Goal: Book appointment/travel/reservation

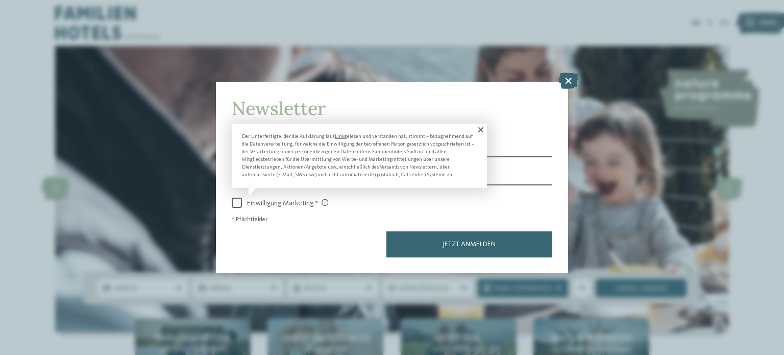
click at [479, 132] on span at bounding box center [480, 130] width 14 height 12
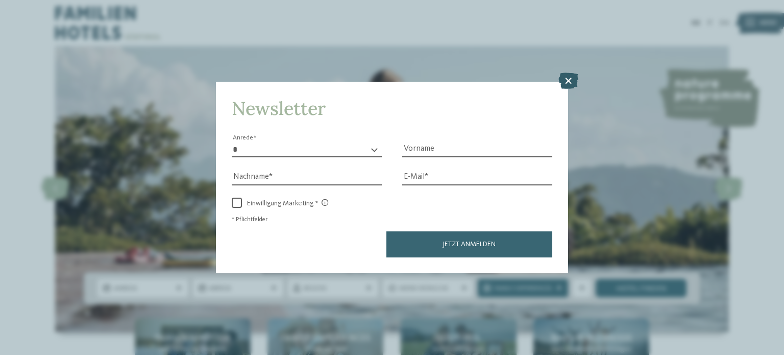
click at [572, 79] on icon at bounding box center [569, 81] width 20 height 16
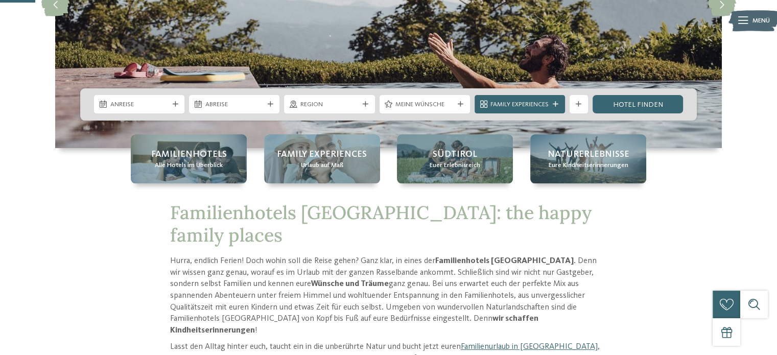
scroll to position [187, 0]
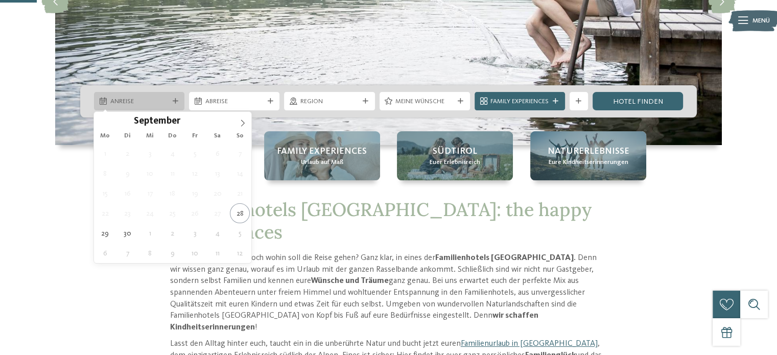
click at [165, 99] on span "Anreise" at bounding box center [139, 101] width 58 height 9
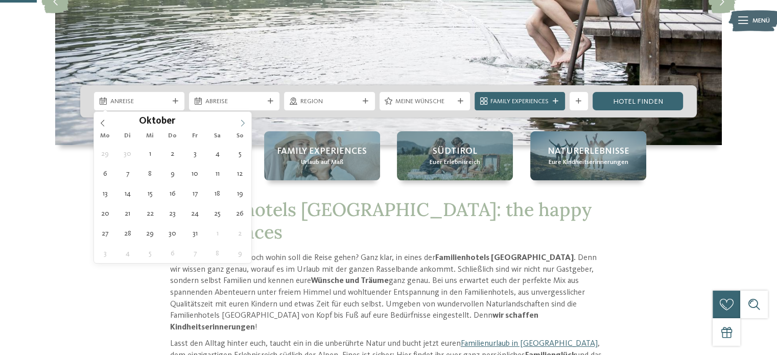
click at [240, 121] on icon at bounding box center [242, 122] width 7 height 7
type div "02.10.2025"
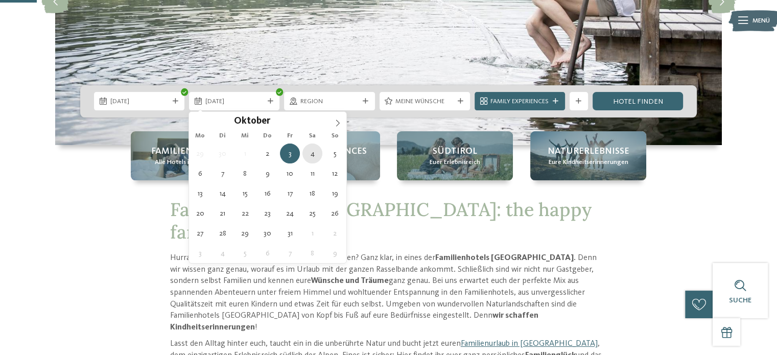
type div "04.10.2025"
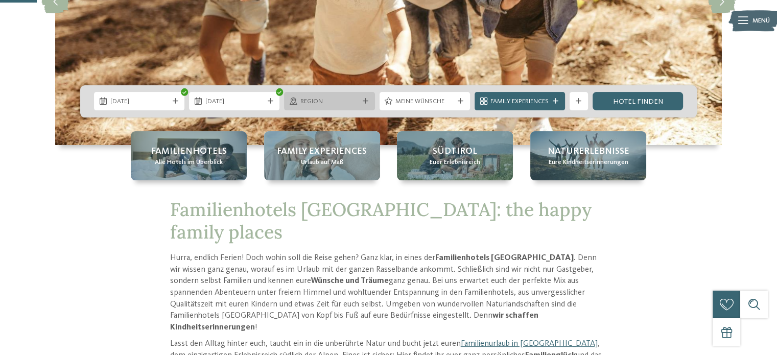
click at [352, 101] on span "Region" at bounding box center [329, 101] width 58 height 9
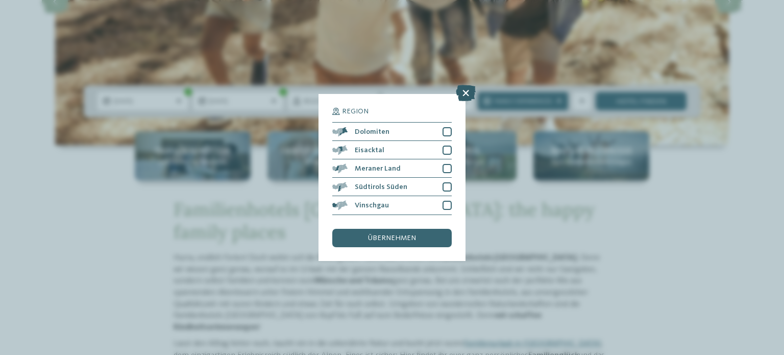
click at [469, 93] on icon at bounding box center [466, 93] width 20 height 16
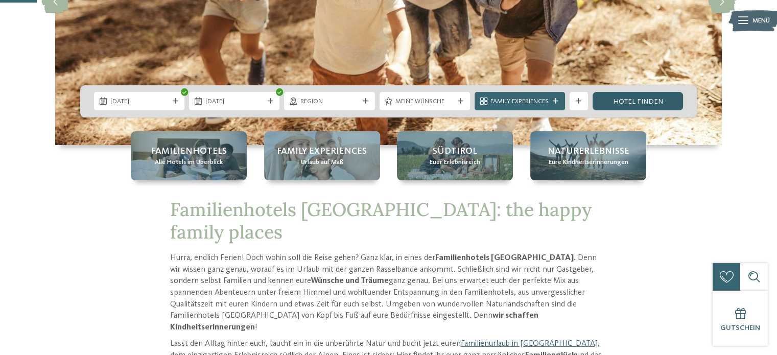
click at [659, 97] on link "Hotel finden" at bounding box center [637, 101] width 90 height 18
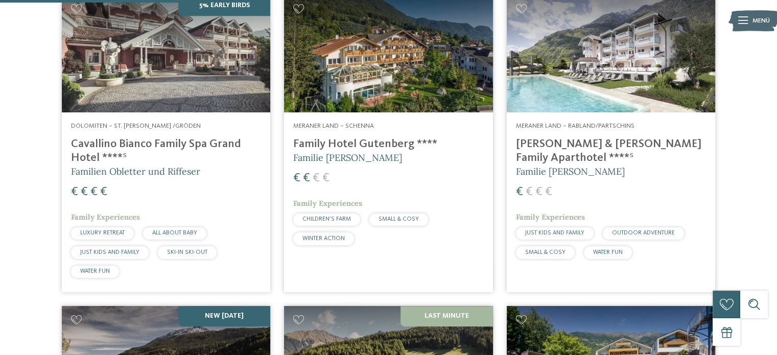
scroll to position [953, 0]
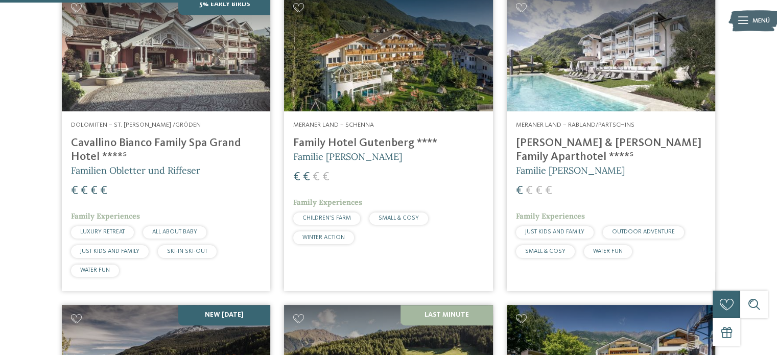
click at [641, 134] on div "Meraner Land – Rabland/Partschins Heidi & Edith Family Aparthotel ****ˢ Familie…" at bounding box center [611, 191] width 208 height 160
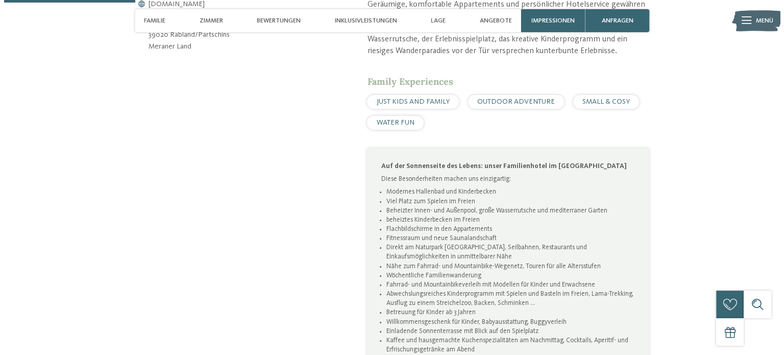
scroll to position [551, 0]
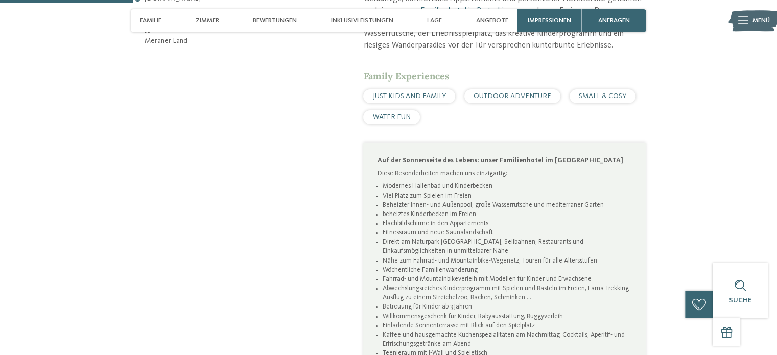
click at [756, 20] on span "Menü" at bounding box center [760, 20] width 17 height 9
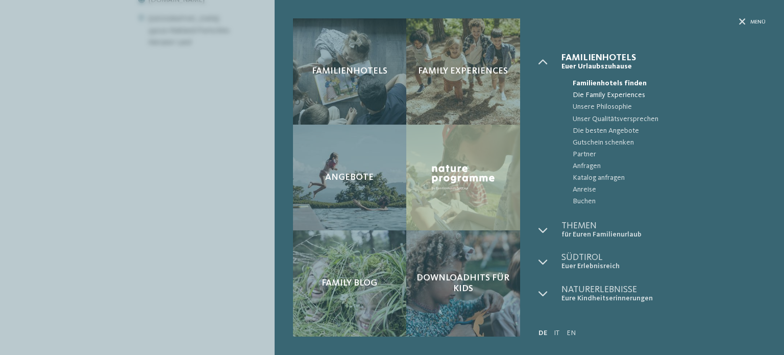
scroll to position [0, 0]
click at [571, 335] on link "EN" at bounding box center [571, 332] width 9 height 7
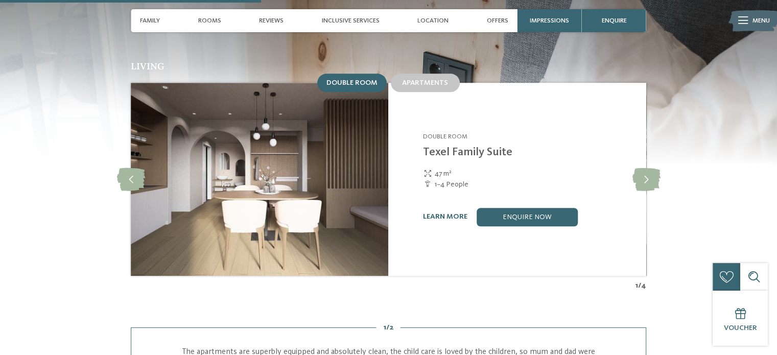
scroll to position [970, 0]
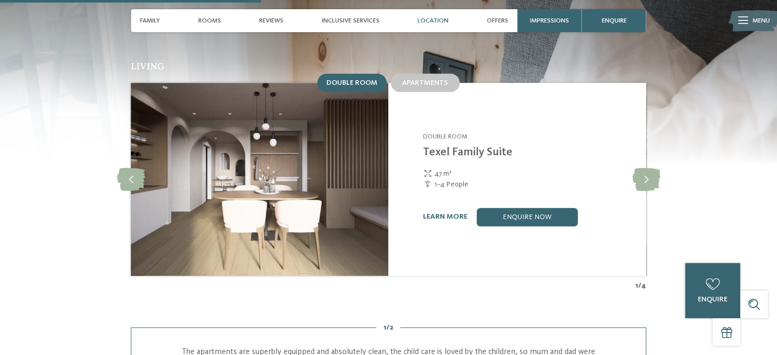
click at [425, 20] on span "Location" at bounding box center [432, 21] width 31 height 8
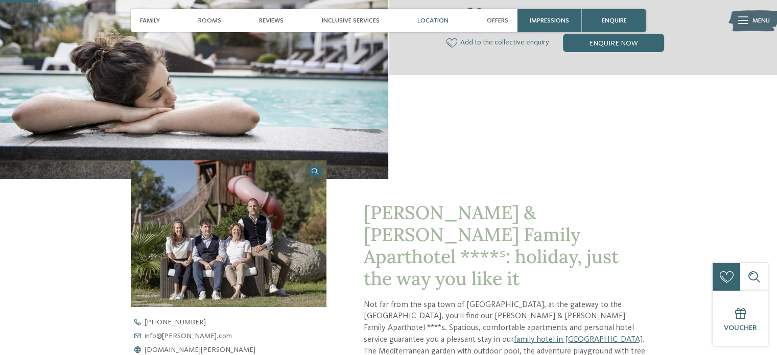
scroll to position [141, 0]
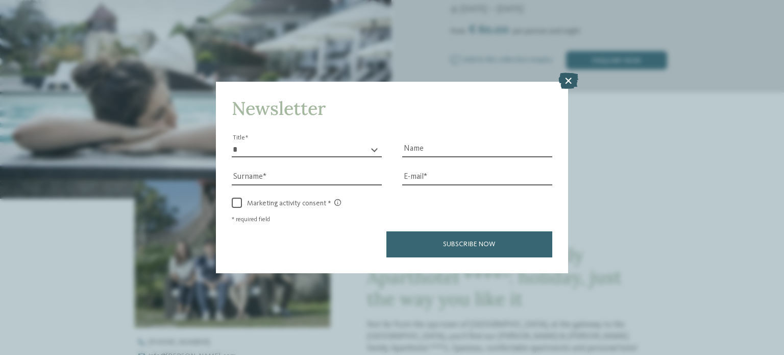
click at [566, 77] on icon at bounding box center [569, 81] width 20 height 16
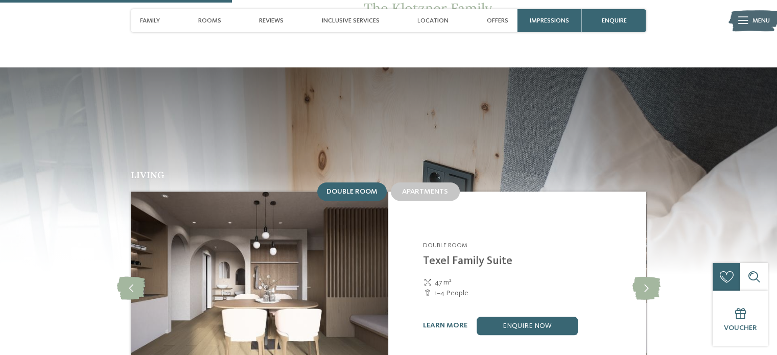
scroll to position [862, 0]
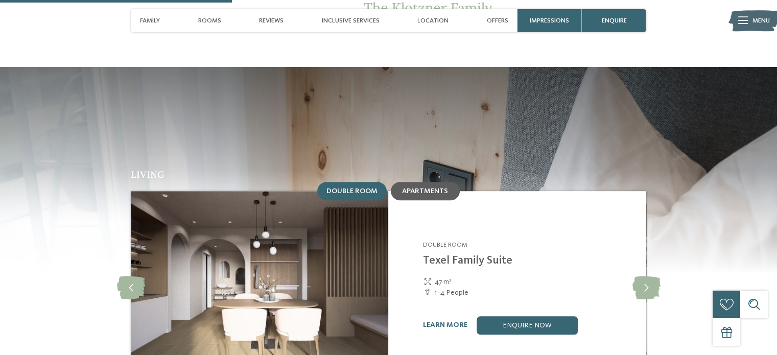
click at [427, 187] on span "Apartments" at bounding box center [425, 190] width 46 height 7
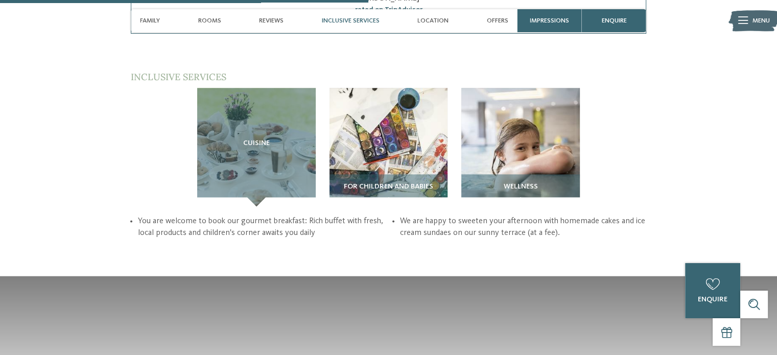
scroll to position [1368, 0]
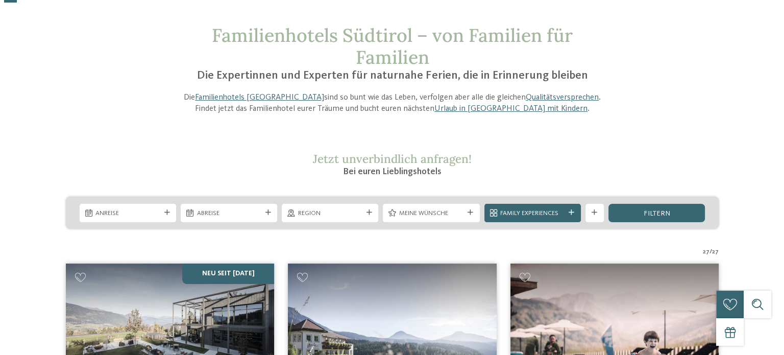
scroll to position [38, 0]
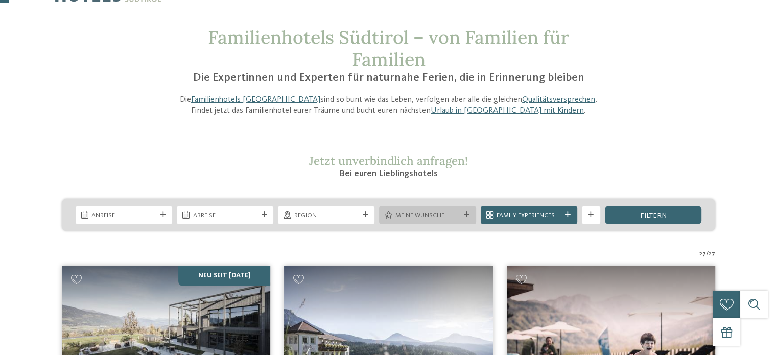
click at [425, 212] on span "Meine Wünsche" at bounding box center [427, 215] width 64 height 9
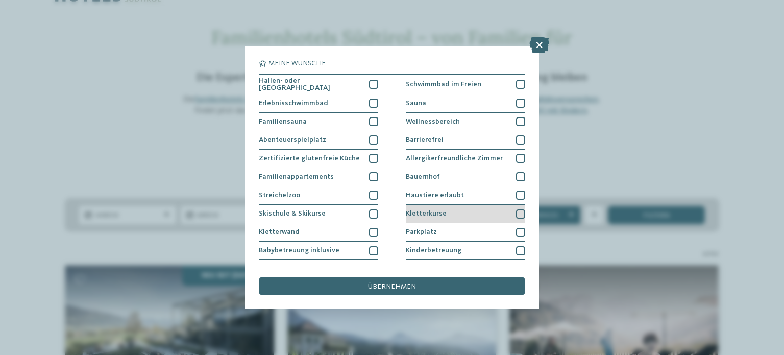
click at [516, 212] on div at bounding box center [520, 213] width 9 height 9
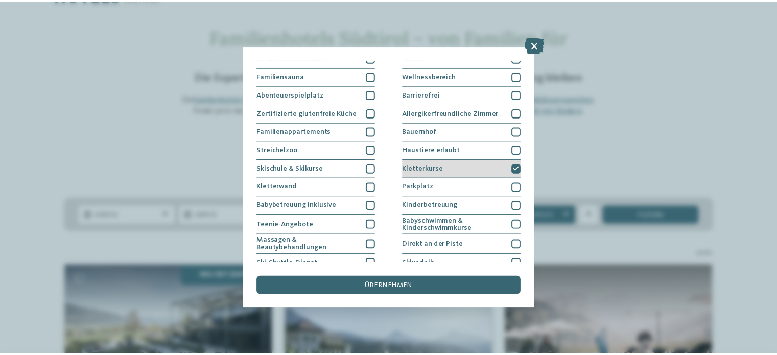
scroll to position [55, 0]
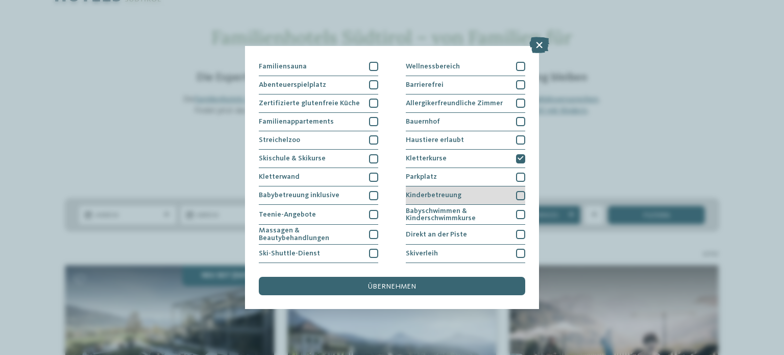
click at [516, 196] on div at bounding box center [520, 195] width 9 height 9
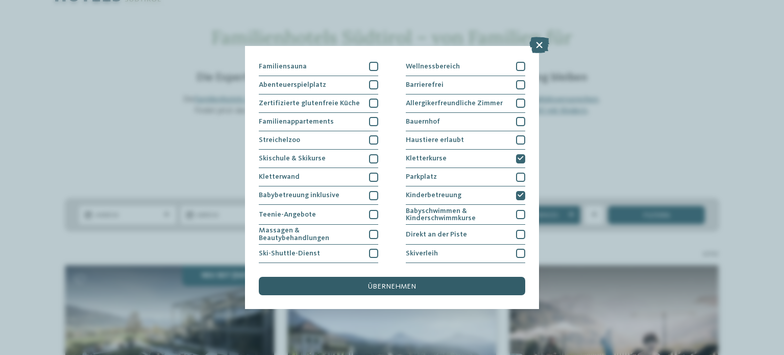
click at [383, 290] on span "übernehmen" at bounding box center [392, 286] width 48 height 7
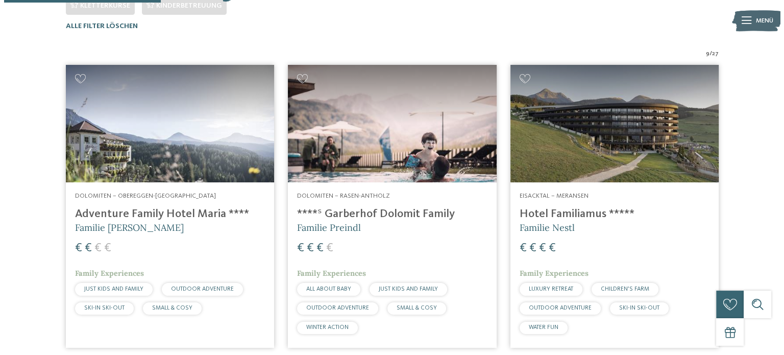
scroll to position [296, 0]
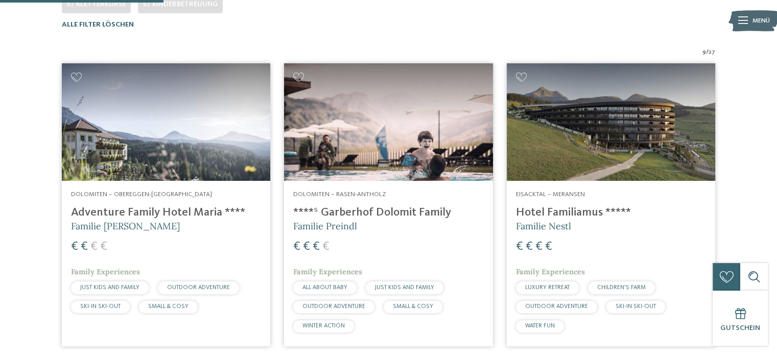
click at [735, 13] on img at bounding box center [753, 21] width 51 height 26
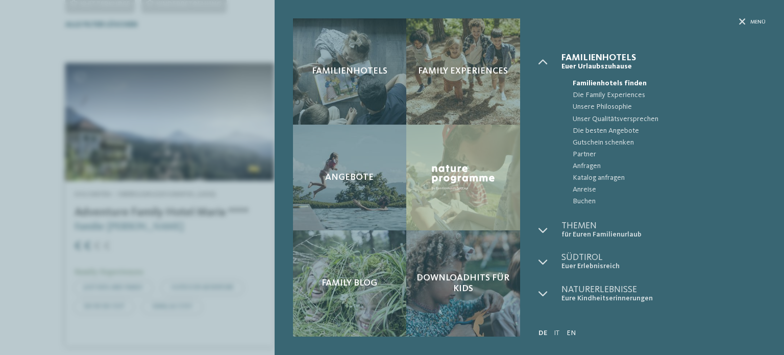
click at [573, 330] on link "EN" at bounding box center [571, 332] width 9 height 7
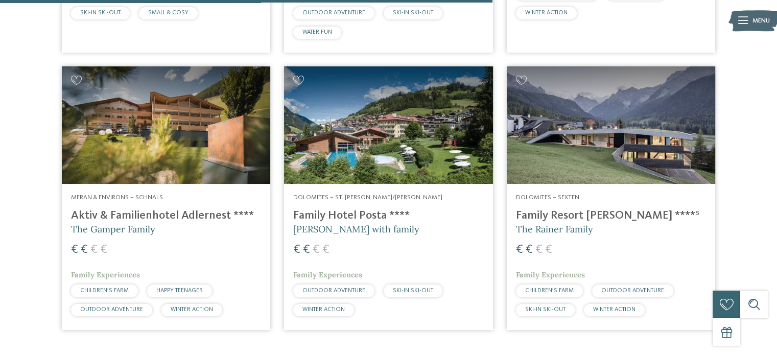
scroll to position [883, 0]
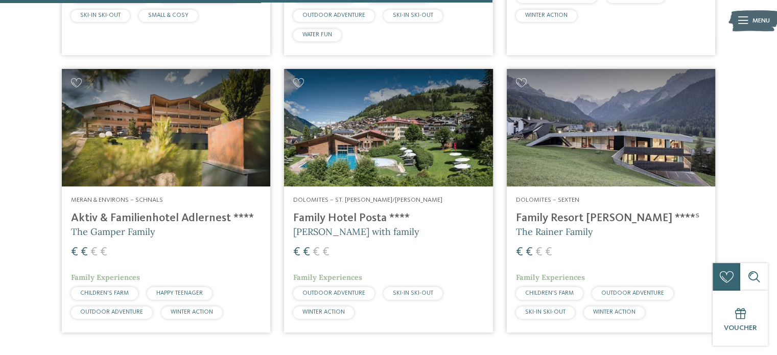
click at [372, 211] on h4 "Family Hotel Posta ****" at bounding box center [388, 218] width 190 height 14
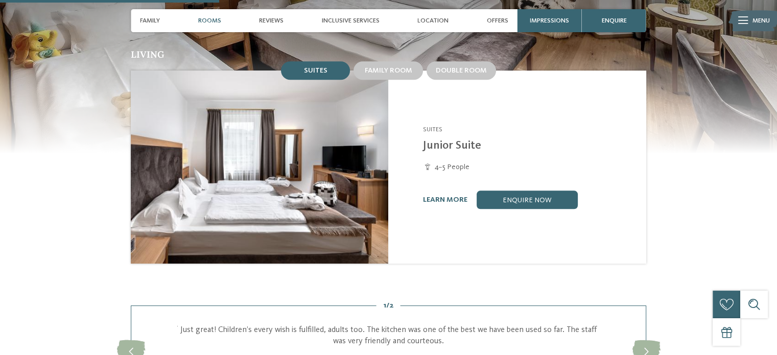
scroll to position [879, 0]
